Goal: Navigation & Orientation: Find specific page/section

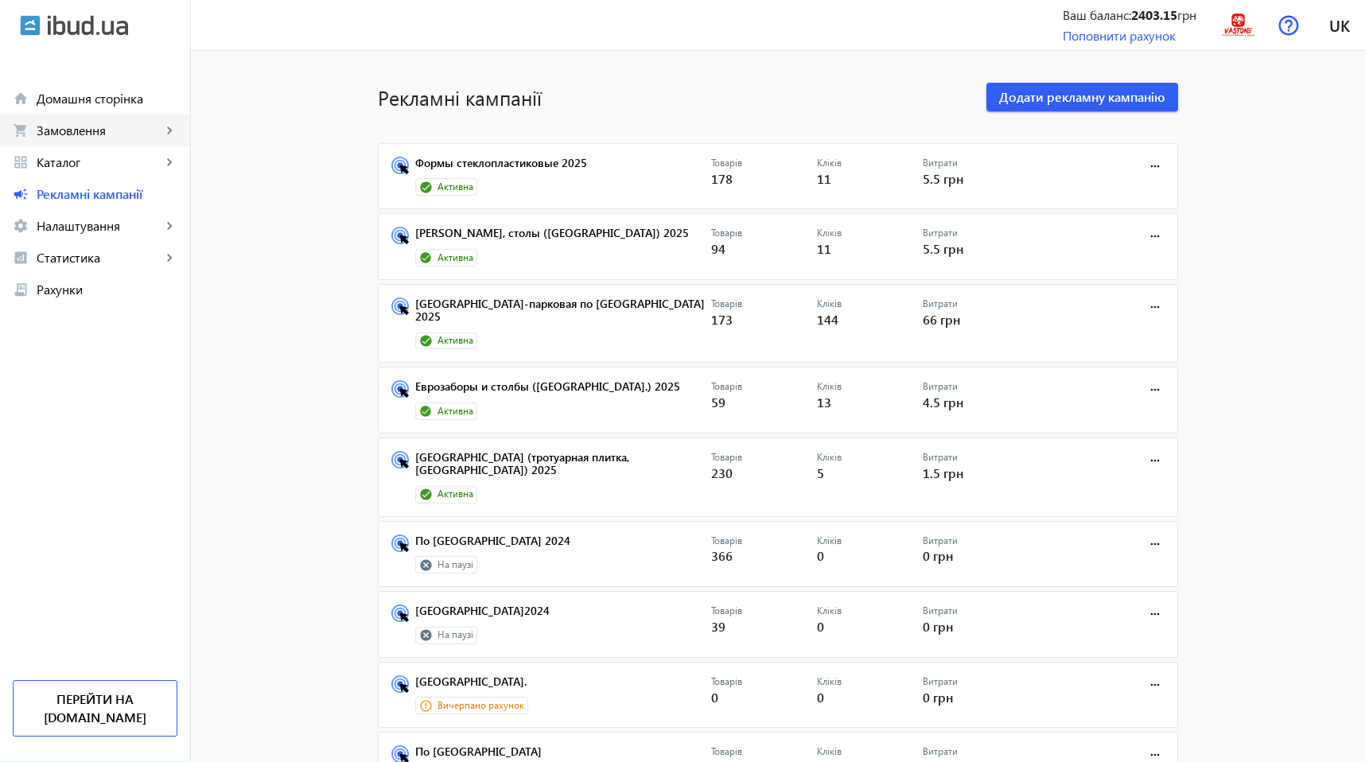
click at [38, 133] on span "Замовлення" at bounding box center [99, 130] width 125 height 16
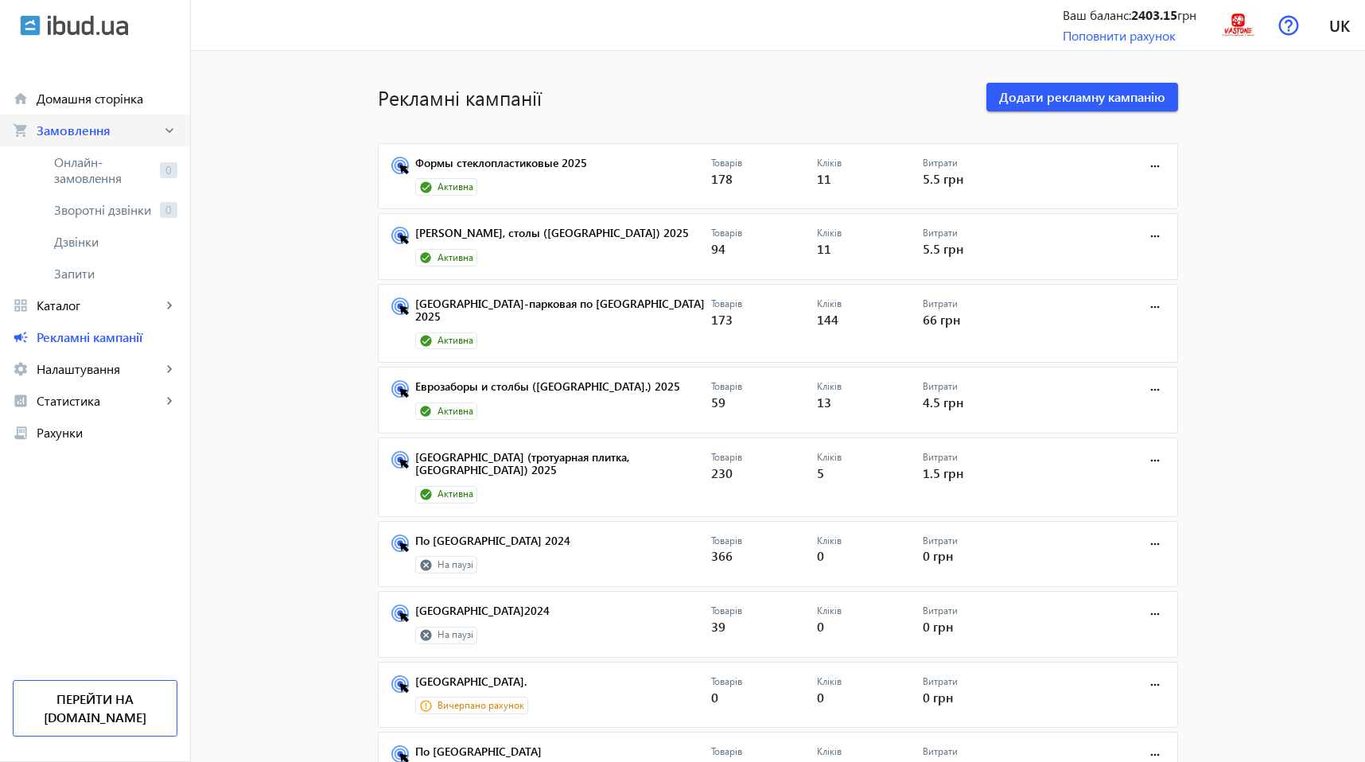
click at [38, 133] on span "Замовлення" at bounding box center [99, 130] width 125 height 16
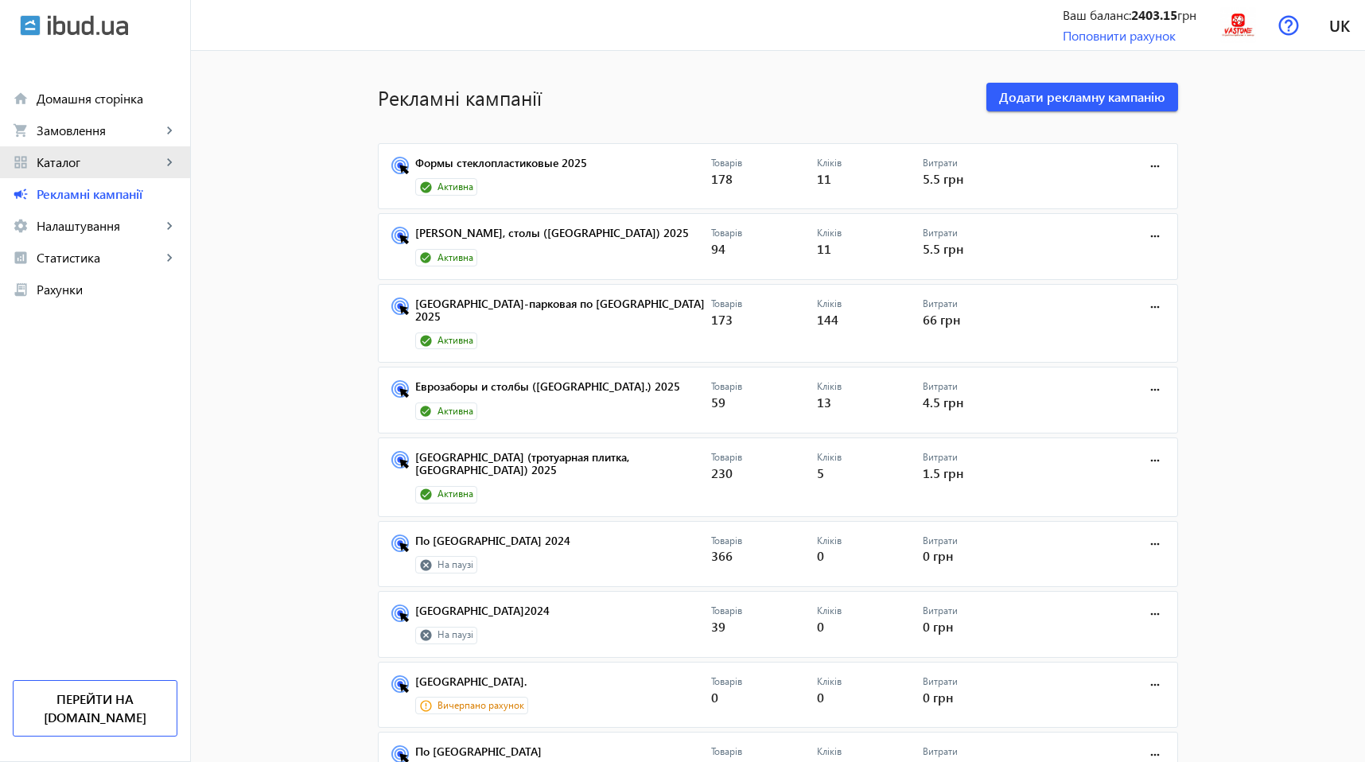
click at [56, 157] on span "Каталог" at bounding box center [99, 162] width 125 height 16
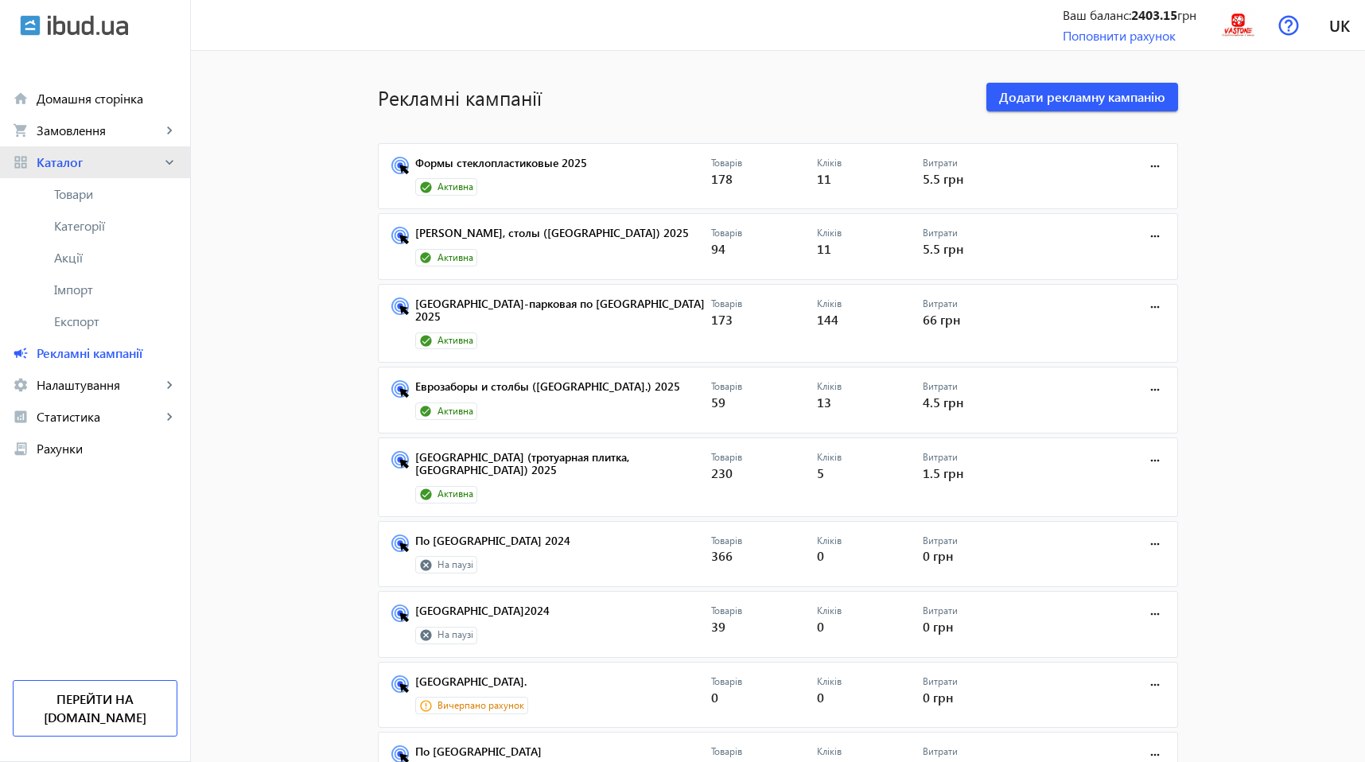
click at [56, 157] on span "Каталог" at bounding box center [99, 162] width 125 height 16
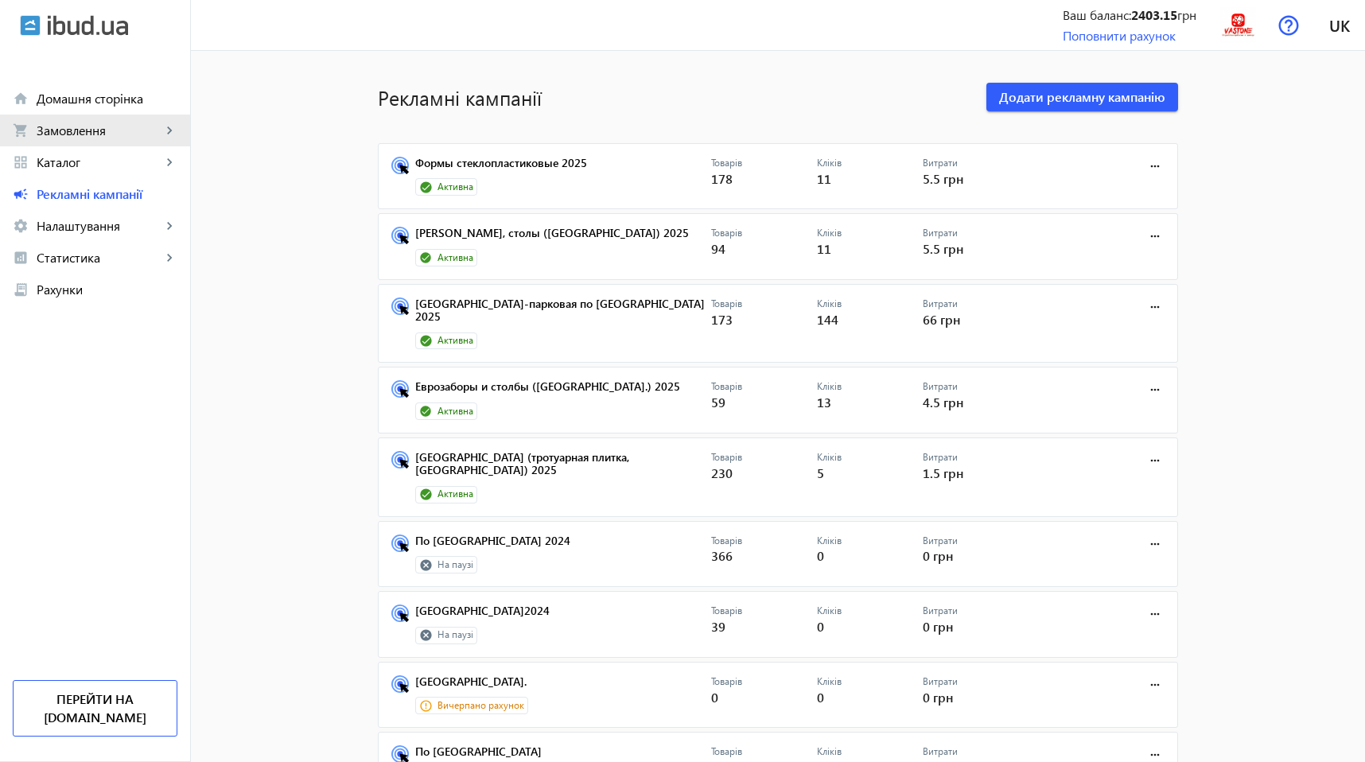
click at [72, 133] on span "Замовлення" at bounding box center [99, 130] width 125 height 16
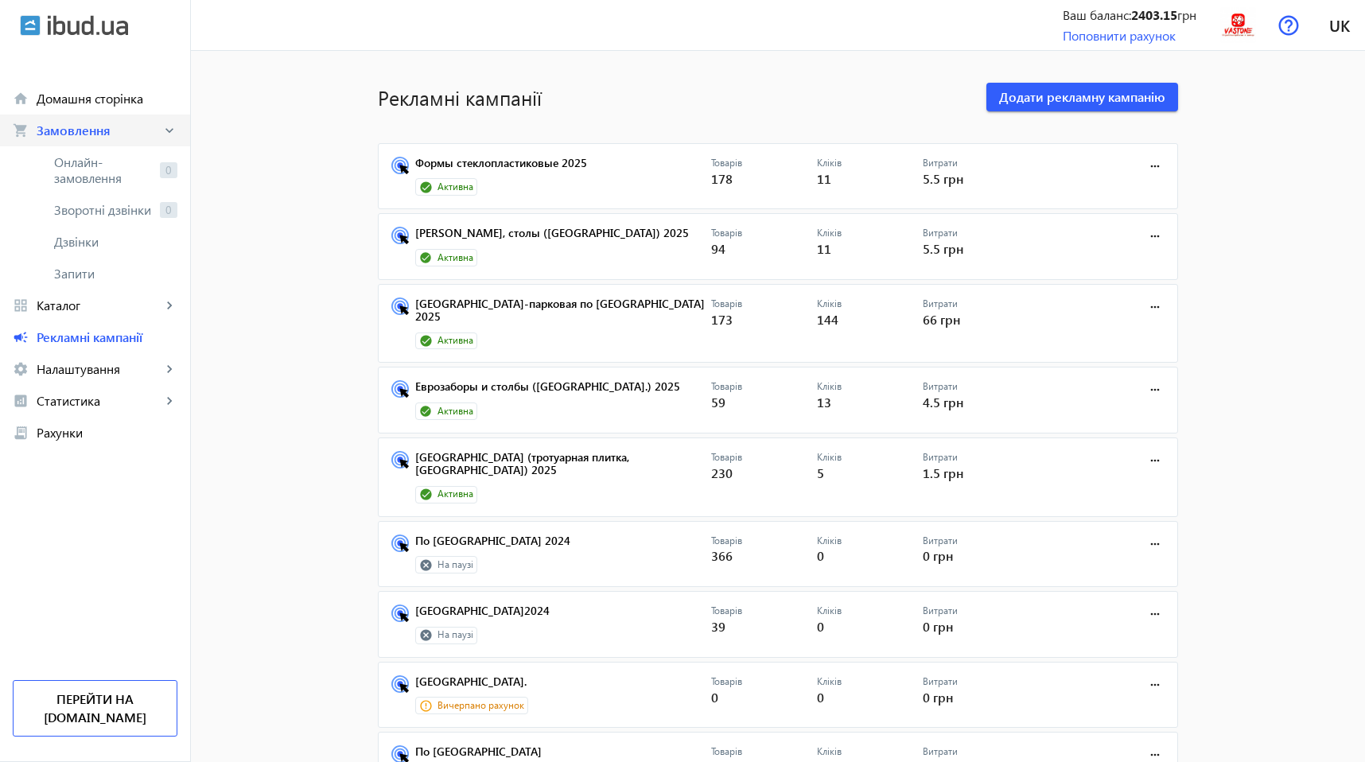
click at [72, 133] on span "Замовлення" at bounding box center [99, 130] width 125 height 16
